Goal: Information Seeking & Learning: Understand process/instructions

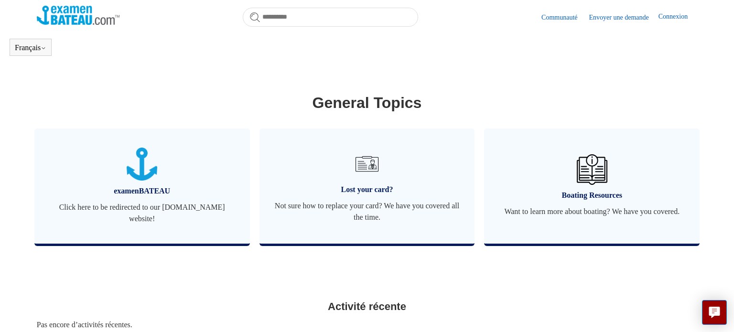
scroll to position [302, 0]
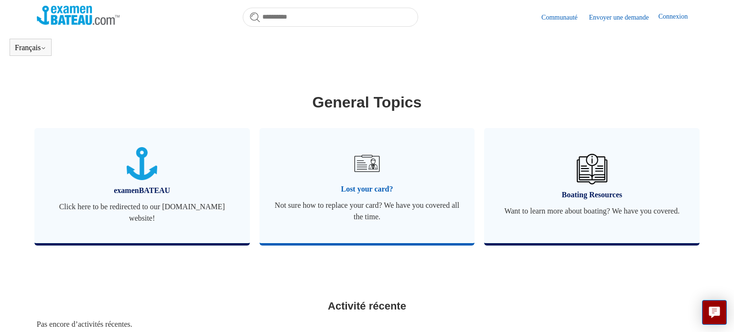
click at [373, 185] on span "Lost your card?" at bounding box center [367, 189] width 187 height 11
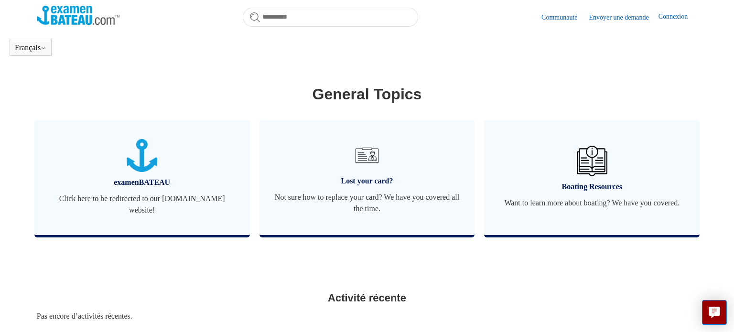
scroll to position [308, 0]
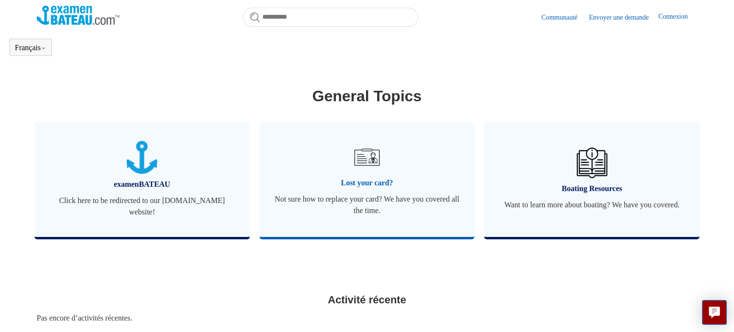
click at [376, 209] on span "Not sure how to replace your card? We have you covered all the time." at bounding box center [367, 205] width 187 height 23
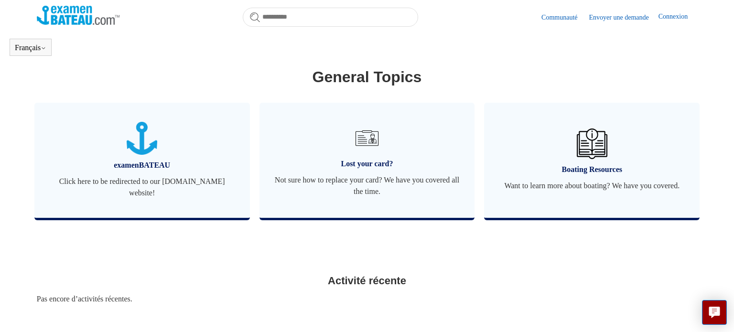
scroll to position [324, 0]
